Goal: Information Seeking & Learning: Find specific page/section

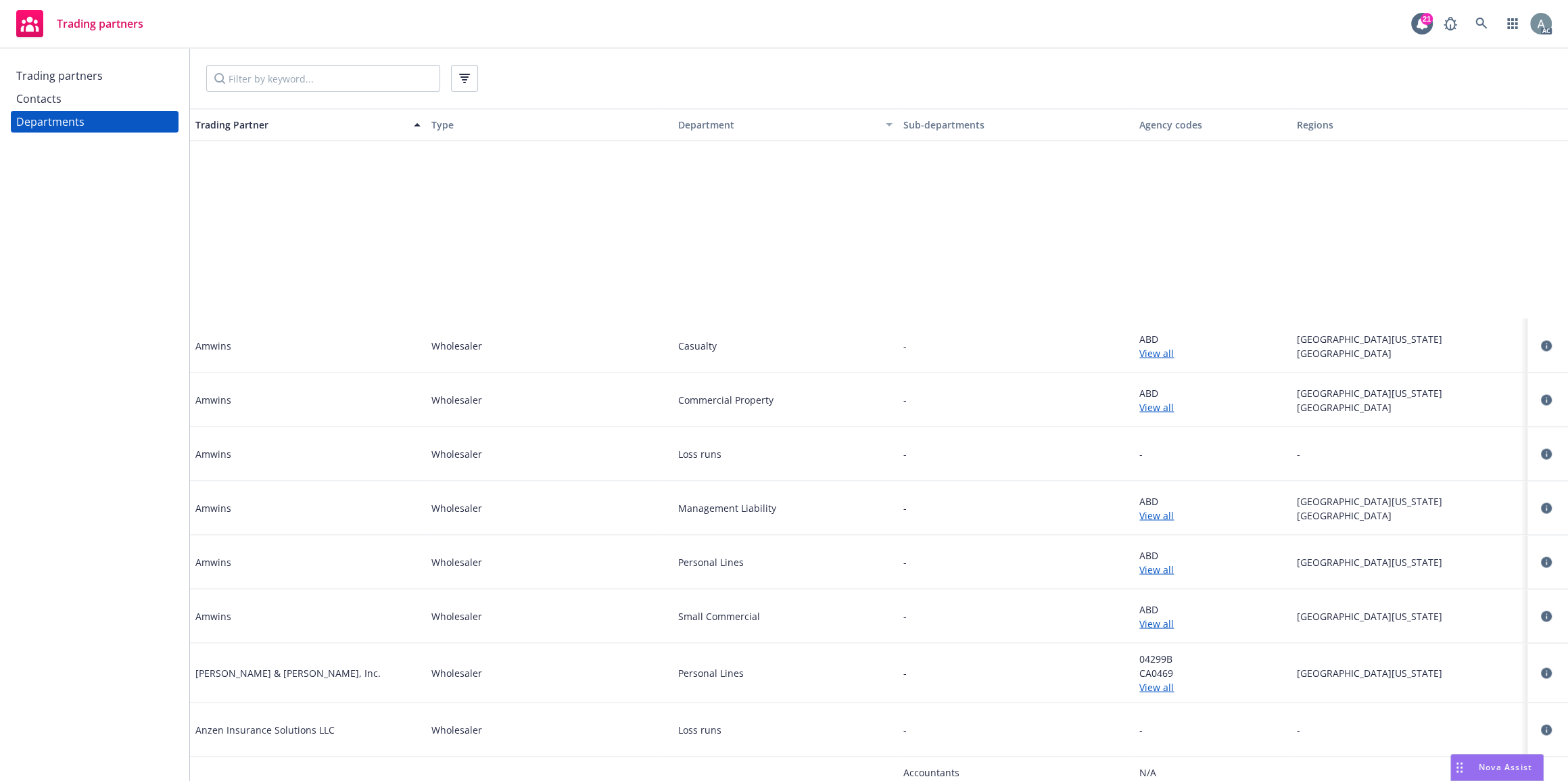
scroll to position [3834, 0]
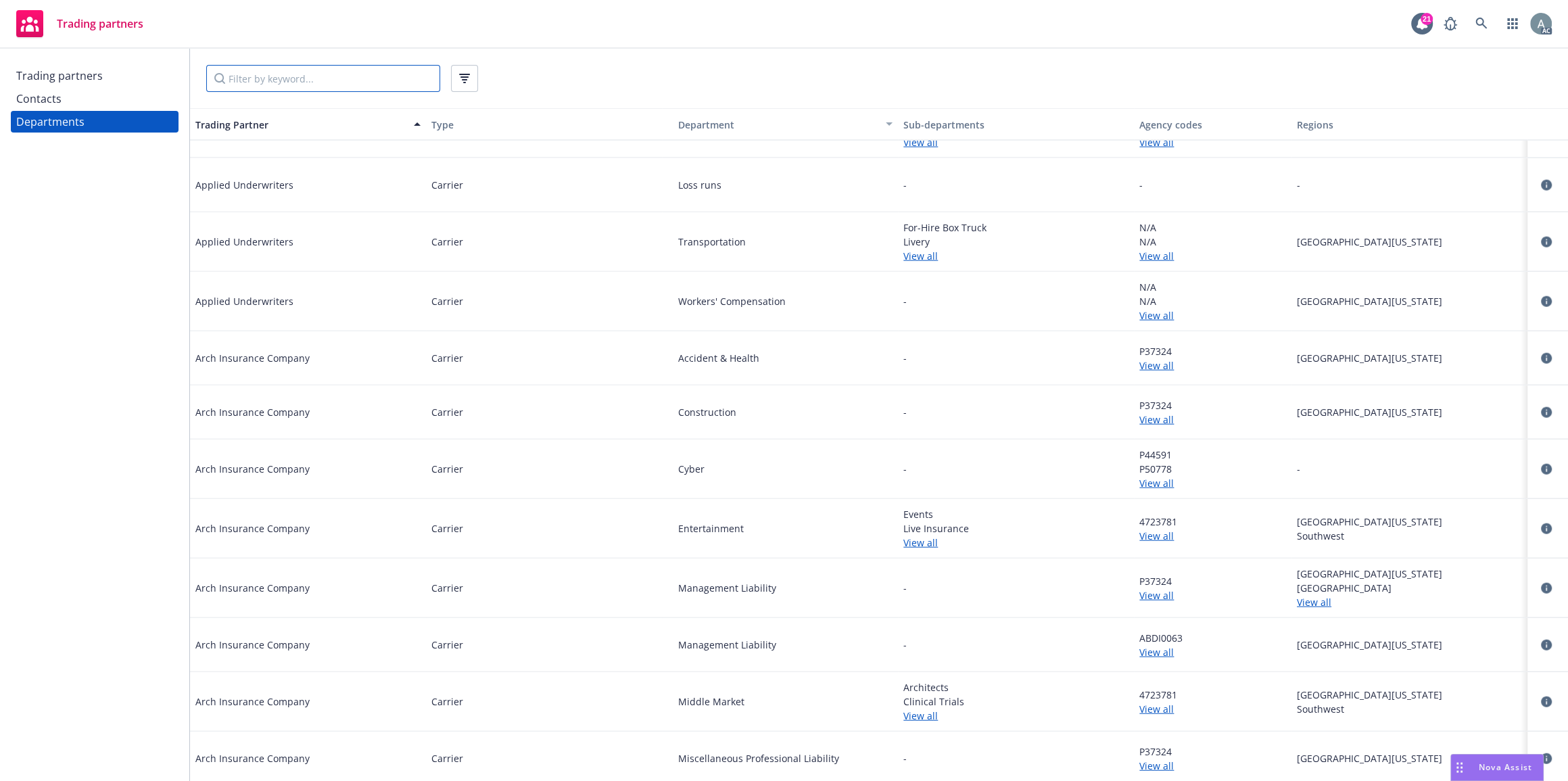
click at [362, 91] on input "Filter by keyword..." at bounding box center [323, 78] width 234 height 27
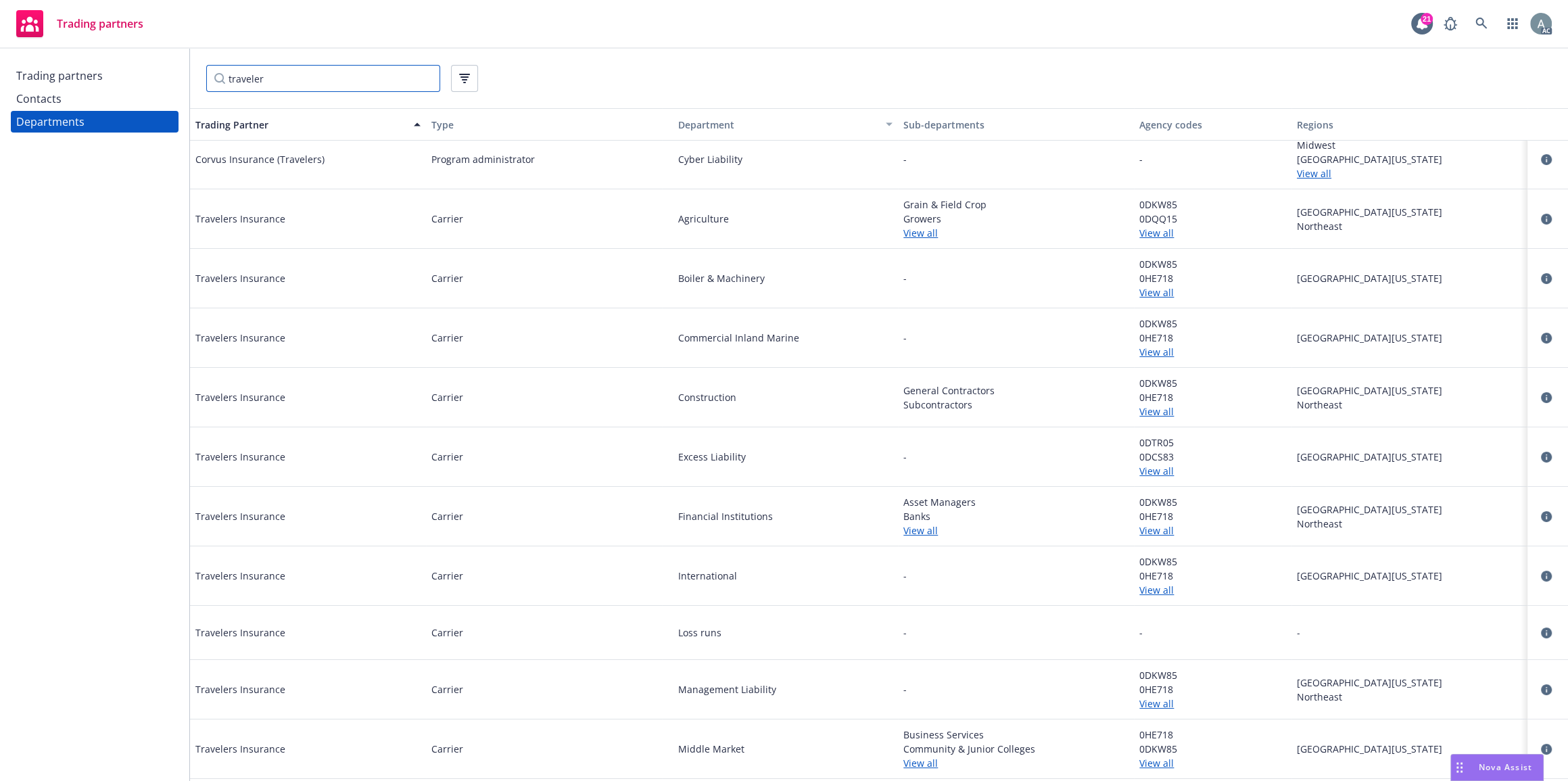
scroll to position [15, 0]
type input "traveler"
click at [1152, 233] on link "View all" at bounding box center [1213, 229] width 147 height 14
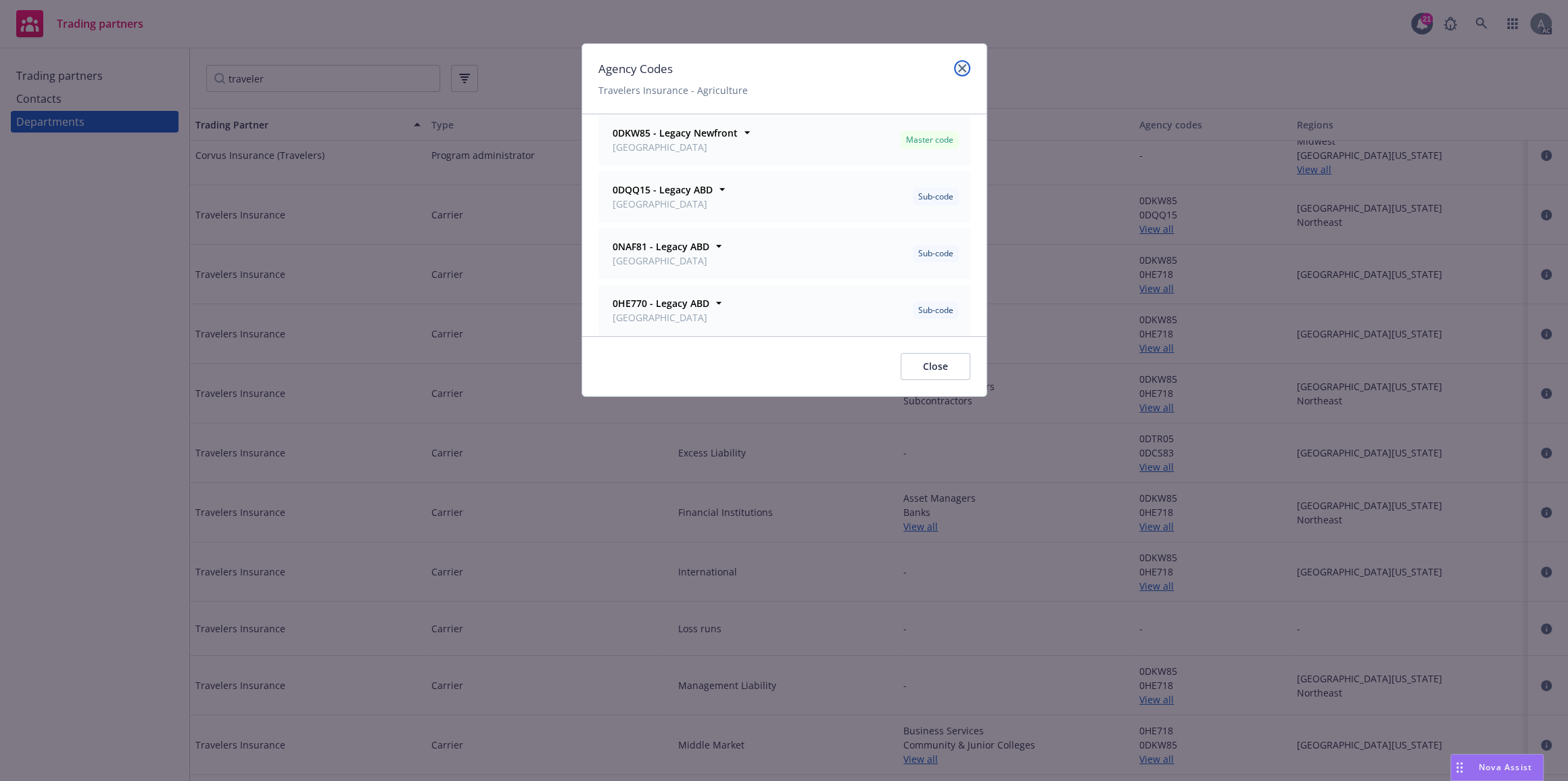
click at [959, 67] on icon "close" at bounding box center [962, 68] width 8 height 8
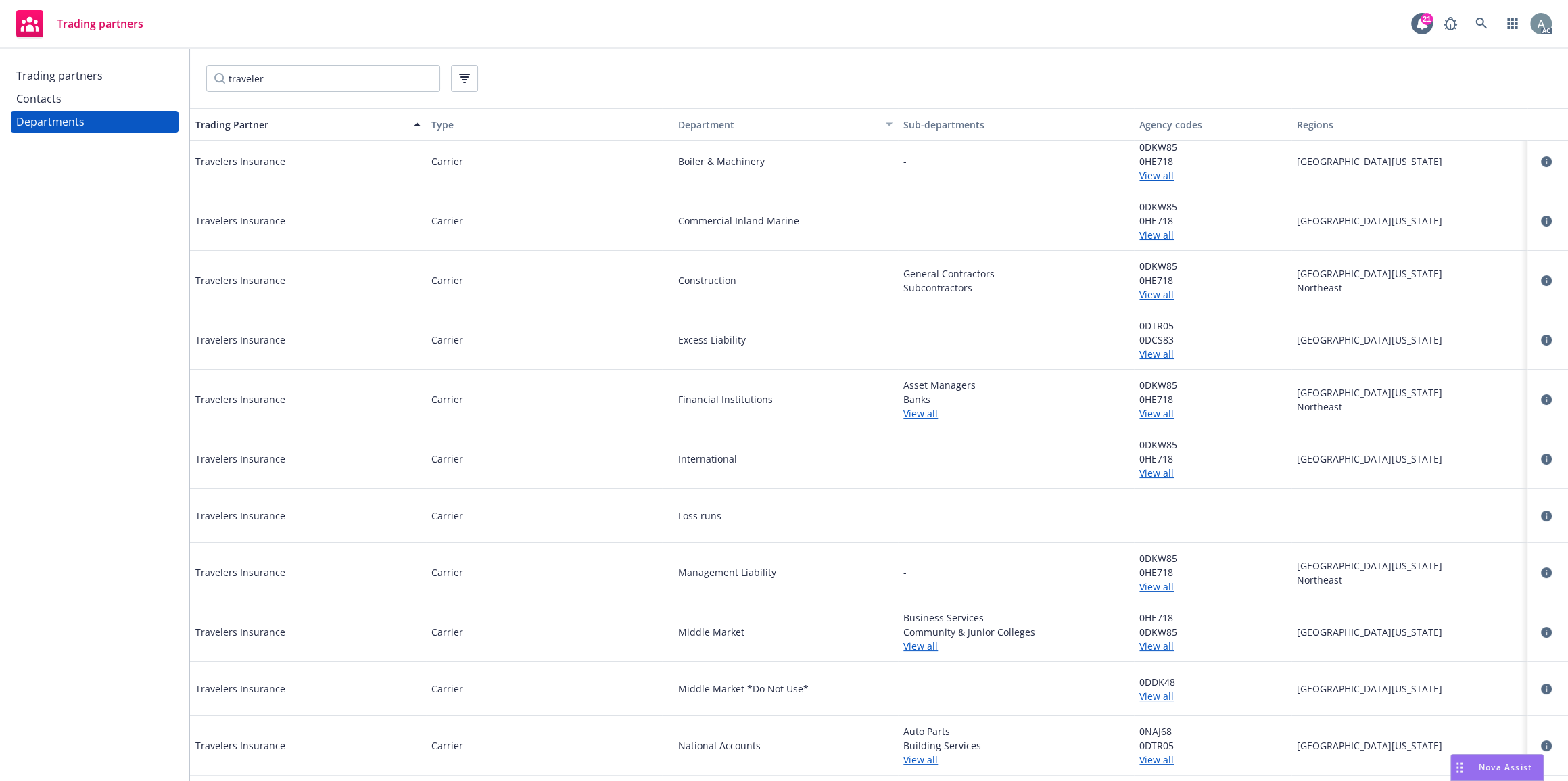
scroll to position [137, 0]
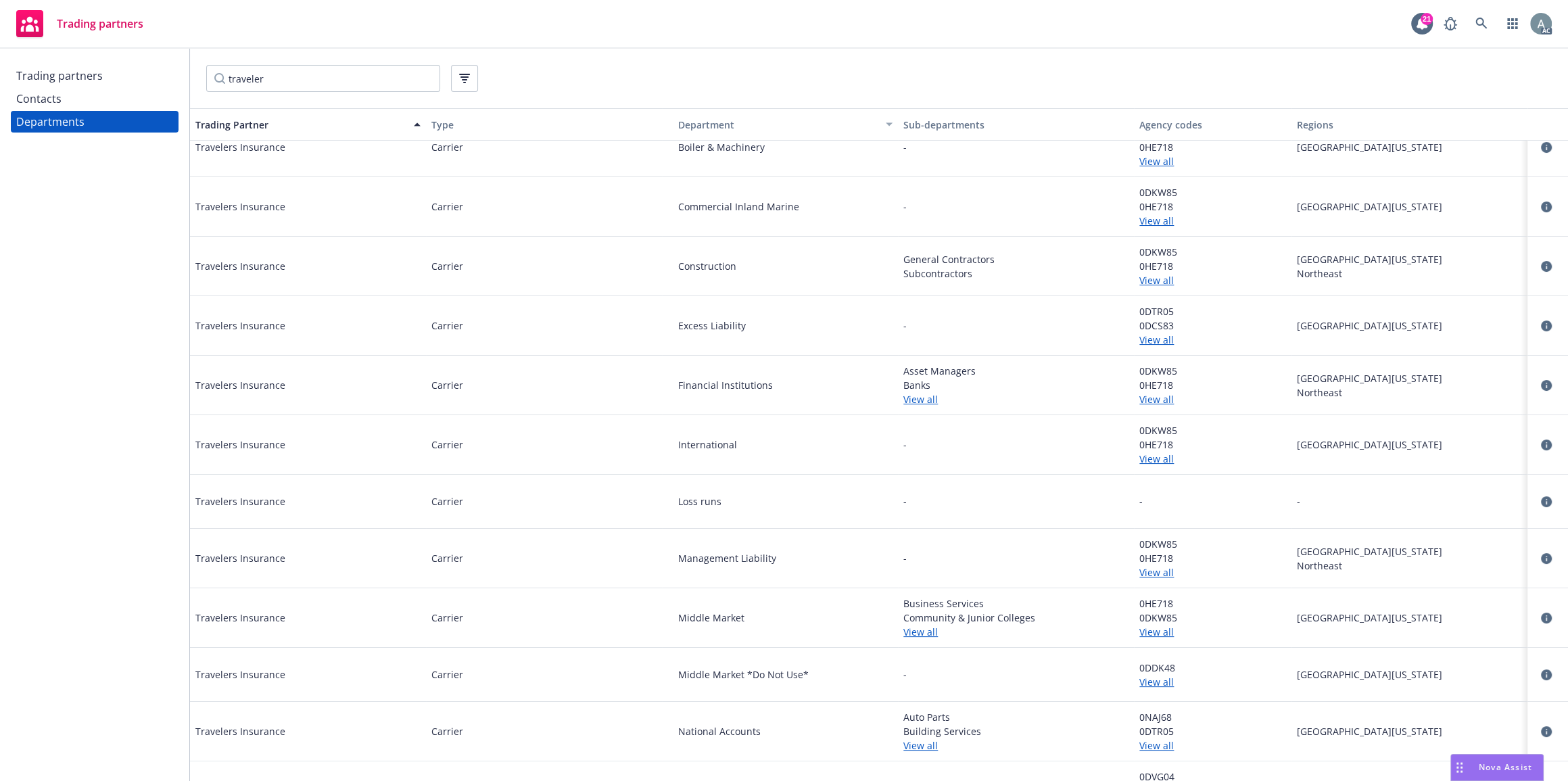
click at [1149, 402] on link "View all" at bounding box center [1213, 399] width 147 height 14
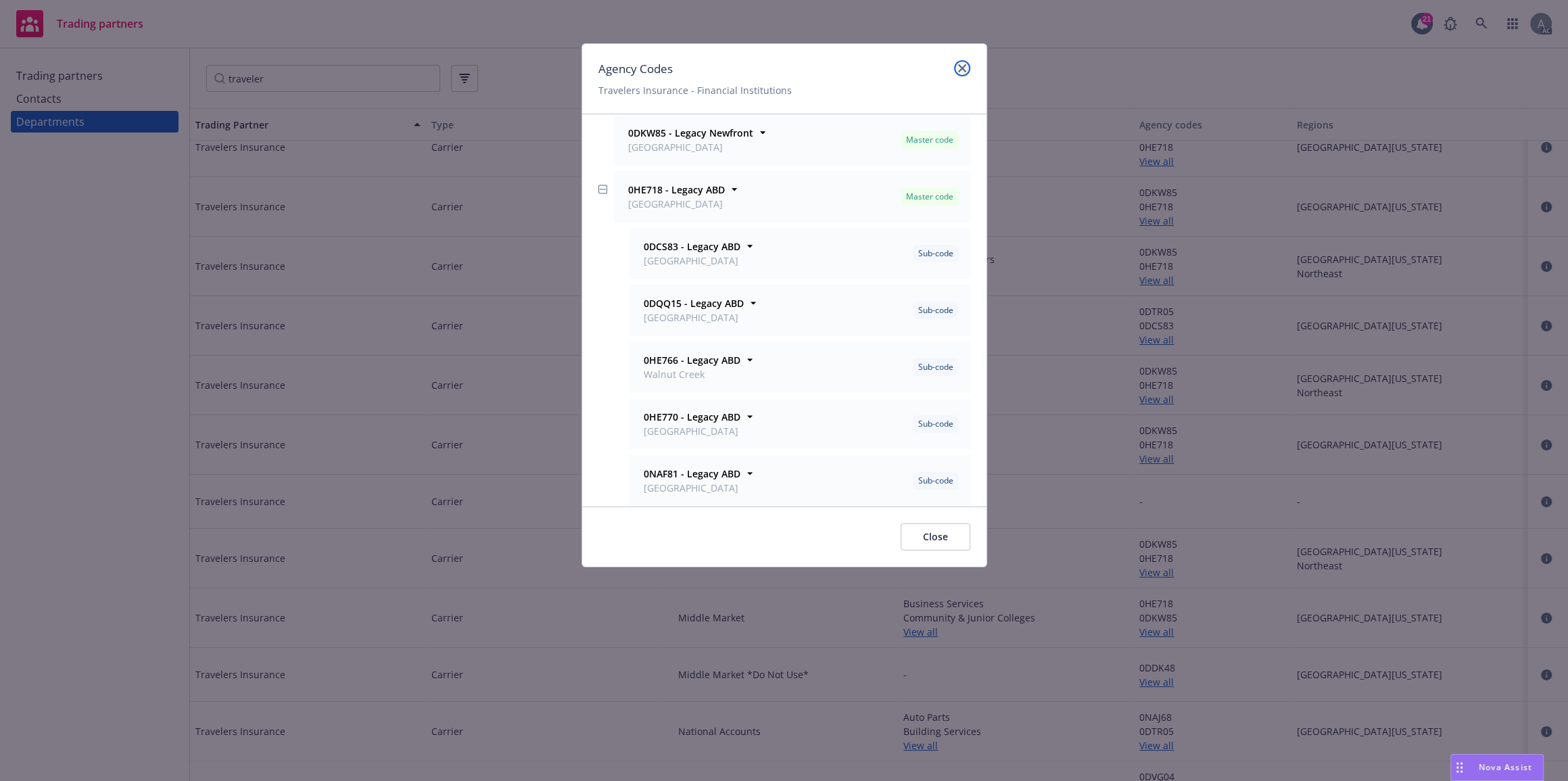
click at [960, 67] on icon "close" at bounding box center [962, 68] width 8 height 8
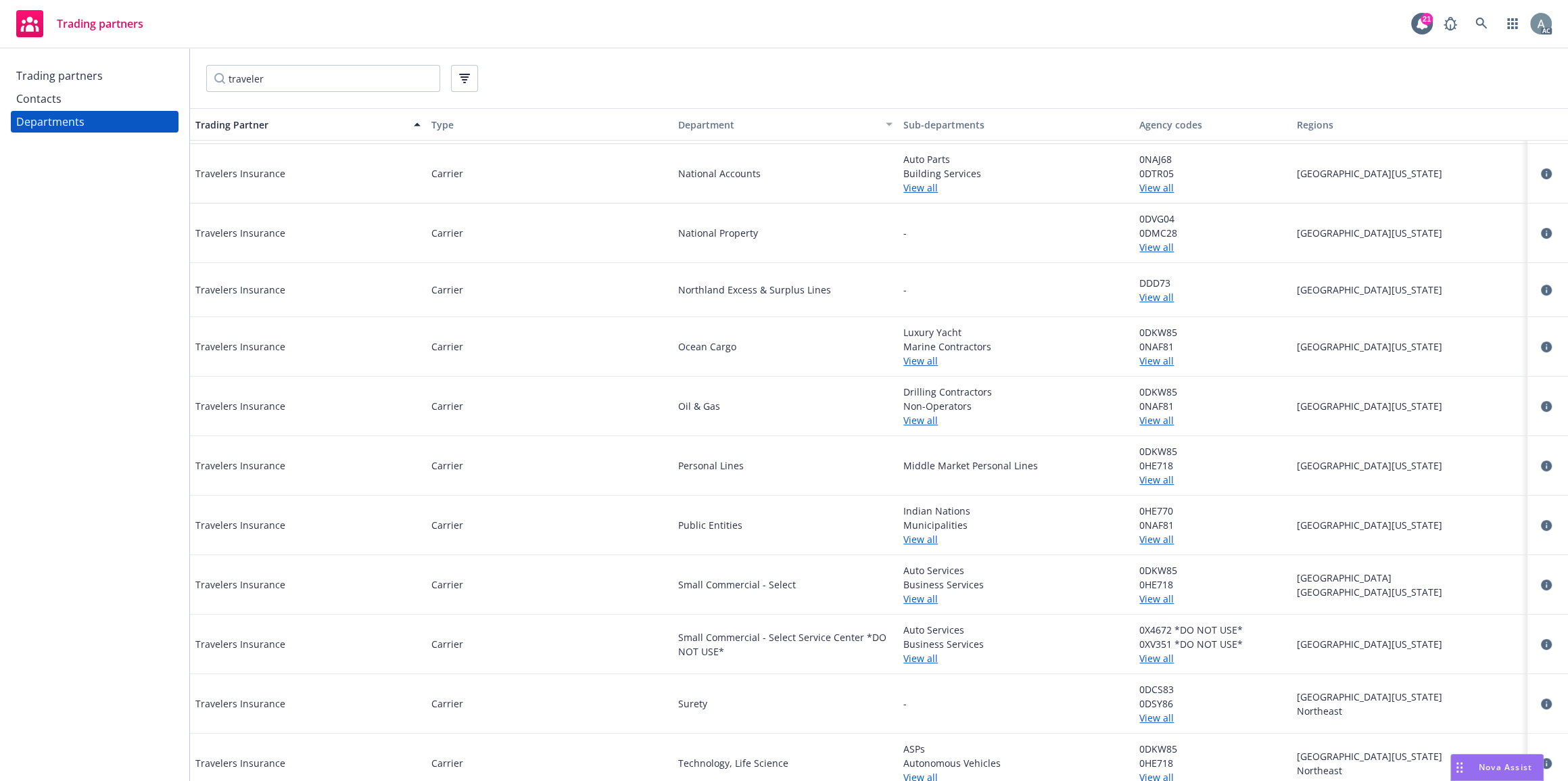
scroll to position [659, 0]
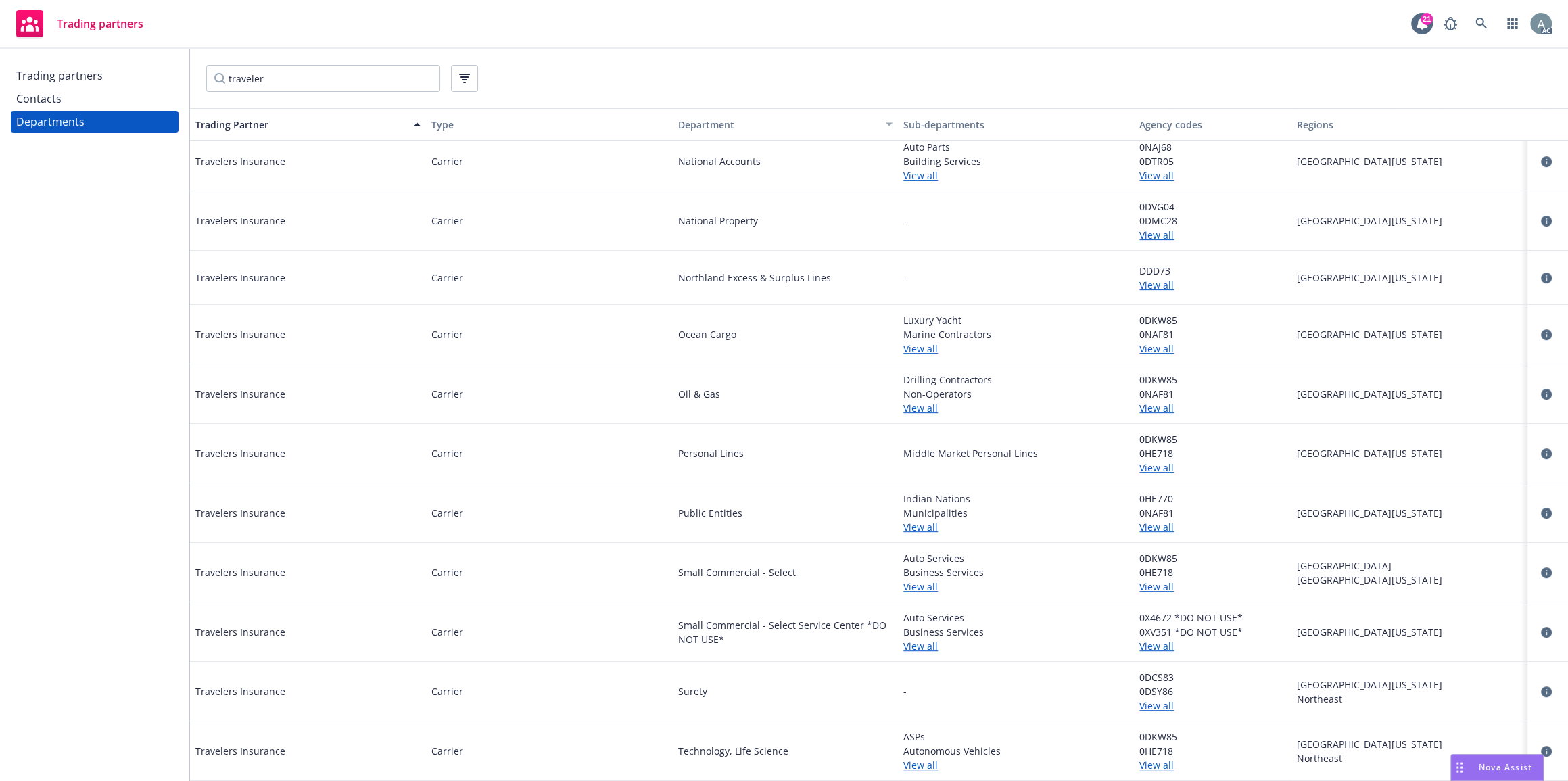
click at [1148, 585] on link "View all" at bounding box center [1213, 587] width 147 height 14
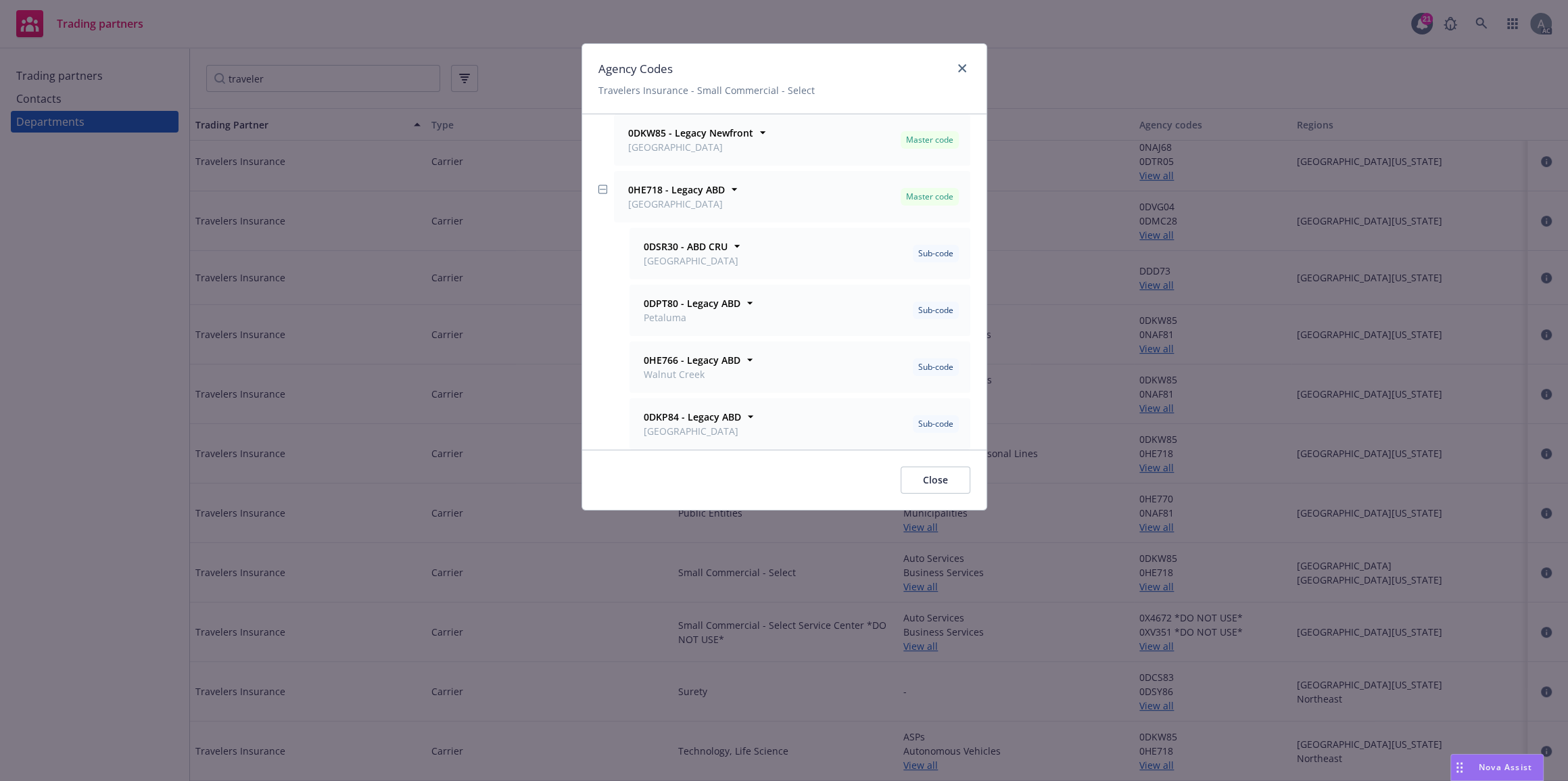
click at [601, 192] on icon "button" at bounding box center [602, 189] width 9 height 9
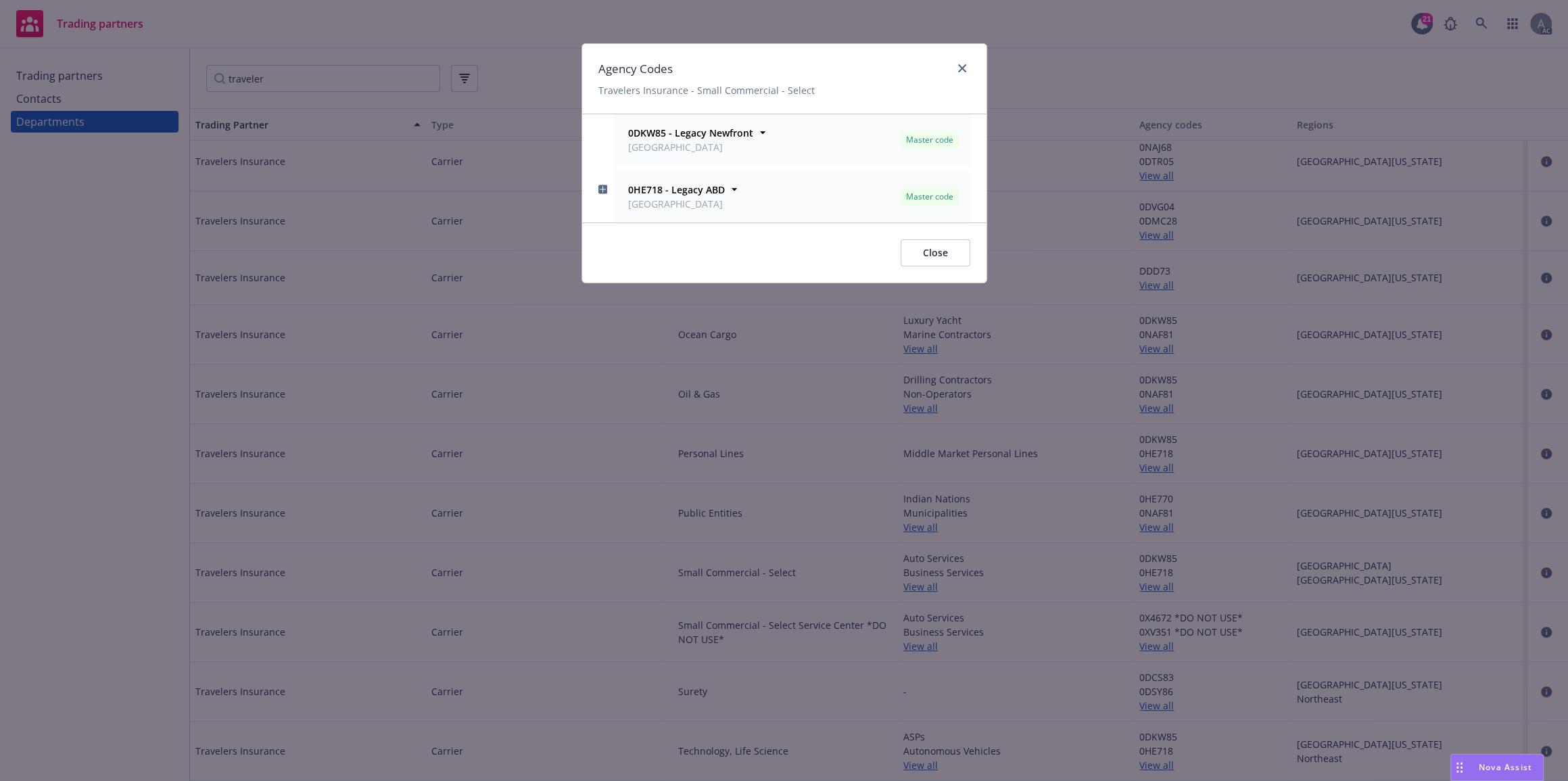
click at [601, 192] on rect "button" at bounding box center [602, 189] width 8 height 8
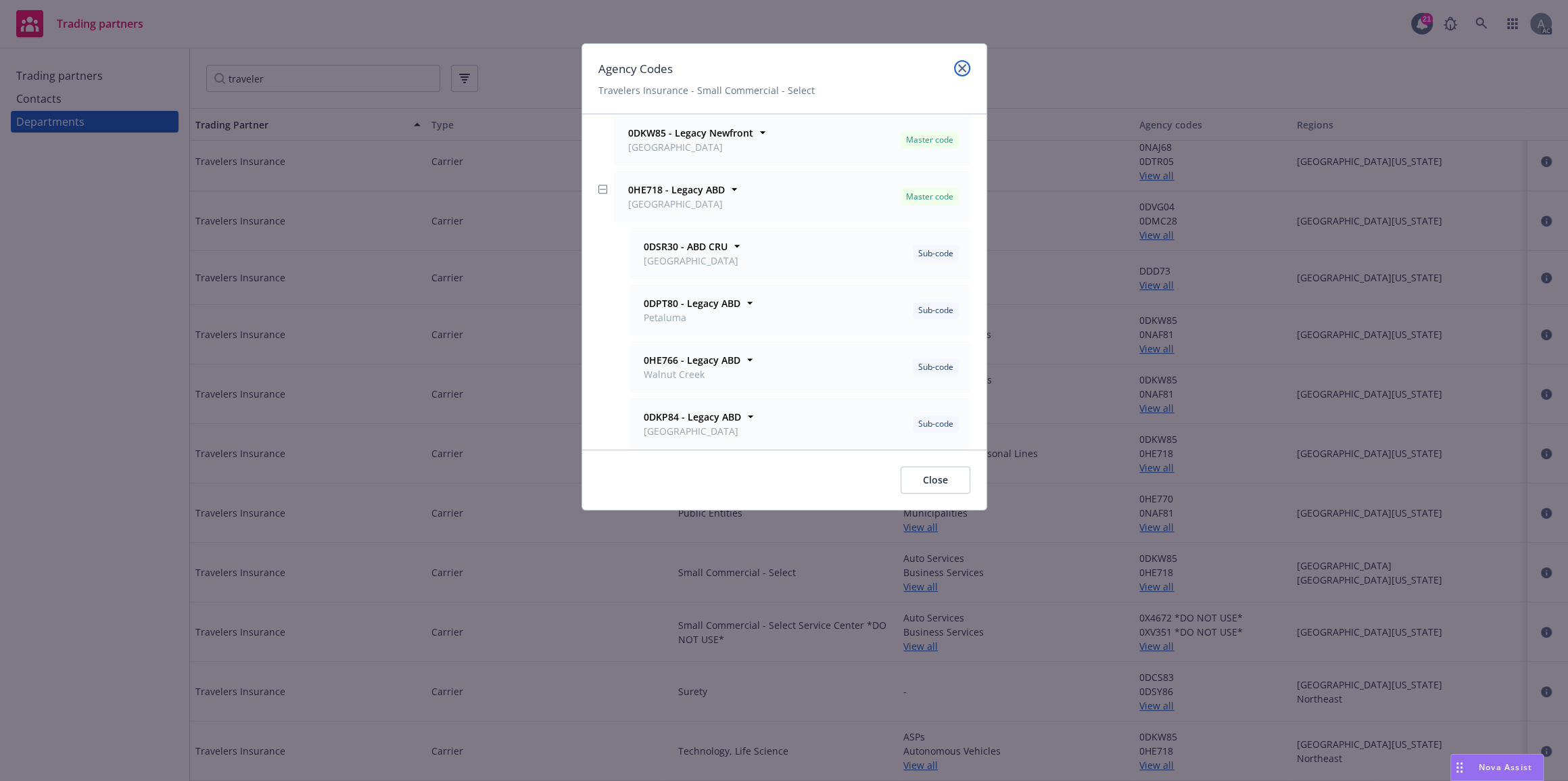
click at [958, 70] on icon "close" at bounding box center [962, 68] width 8 height 8
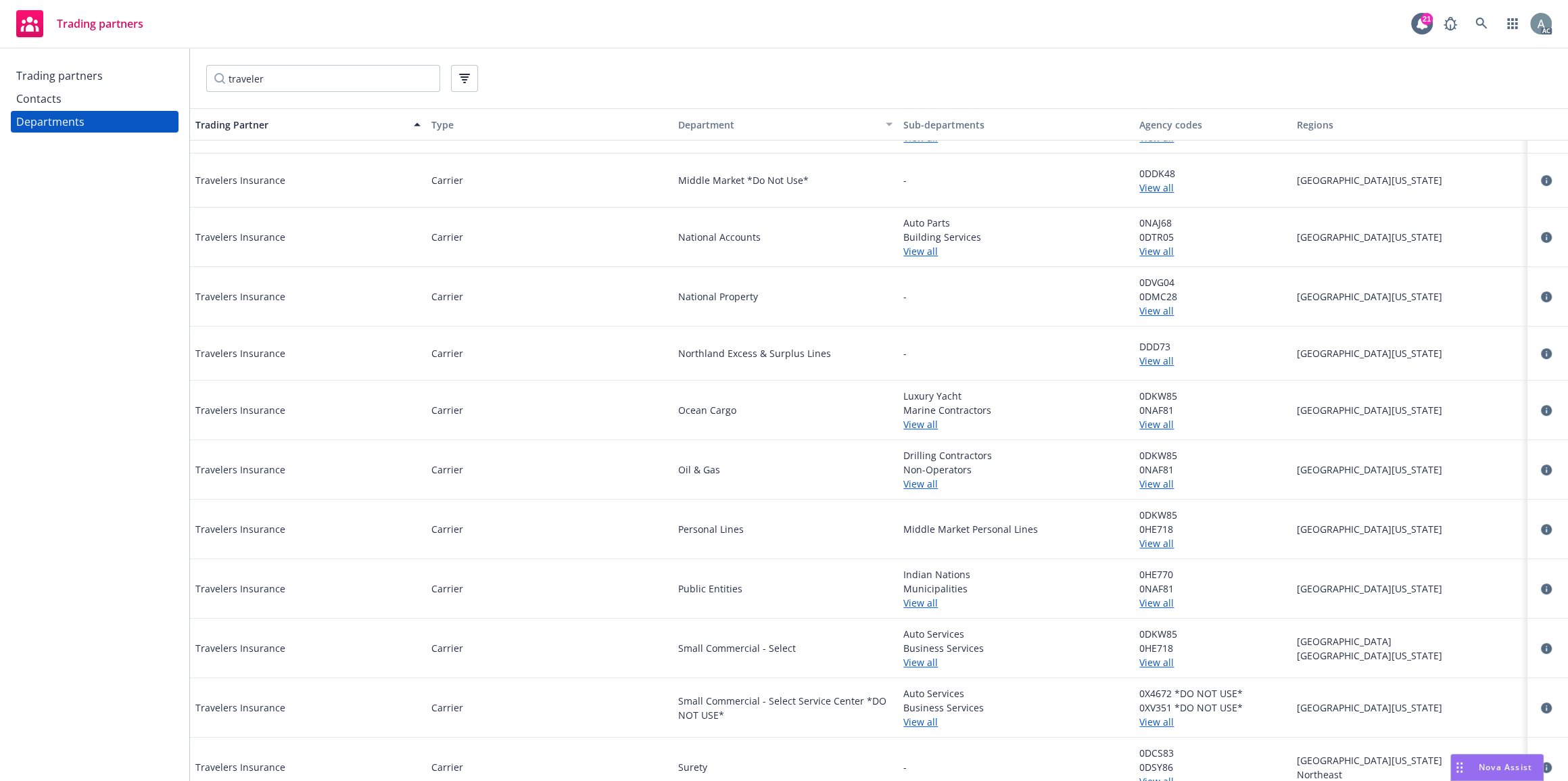
scroll to position [0, 0]
